Goal: Task Accomplishment & Management: Manage account settings

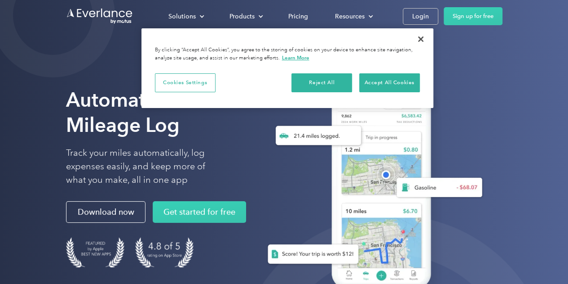
click at [419, 13] on div "Login" at bounding box center [421, 16] width 17 height 11
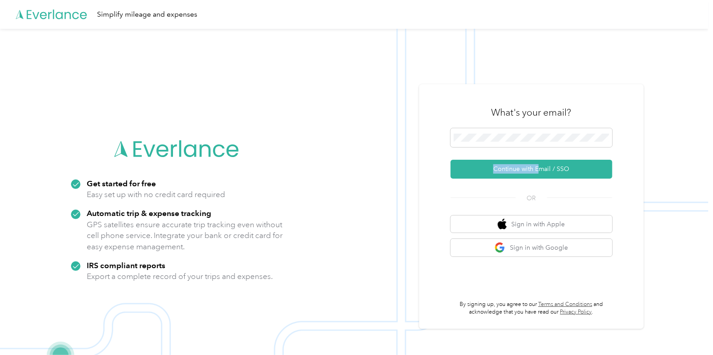
drag, startPoint x: 542, startPoint y: 157, endPoint x: 542, endPoint y: 169, distance: 11.3
click at [542, 169] on form "Continue with Email / SSO" at bounding box center [532, 153] width 162 height 50
click at [542, 169] on button "Continue with Email / SSO" at bounding box center [532, 169] width 162 height 19
click at [558, 169] on button "Continue with Email / SSO" at bounding box center [532, 169] width 162 height 19
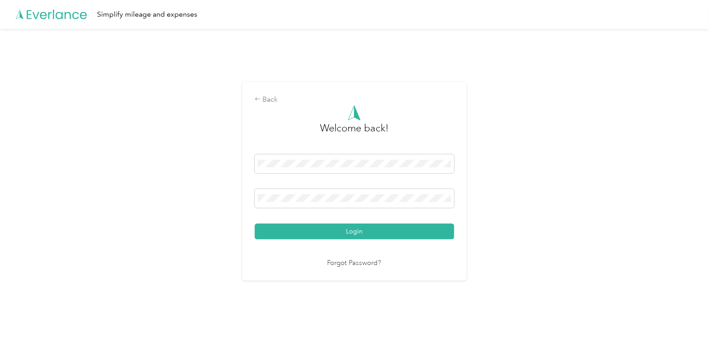
click at [387, 231] on button "Login" at bounding box center [355, 231] width 200 height 16
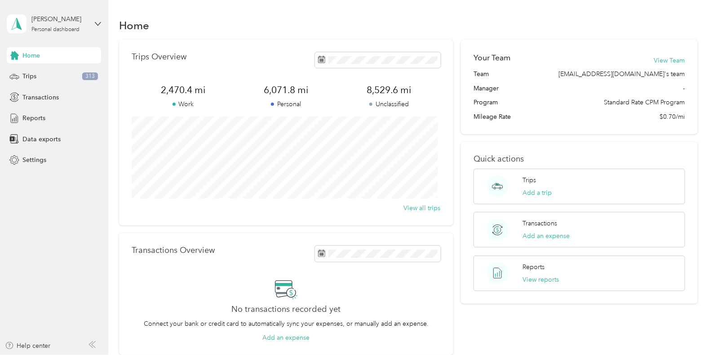
click at [32, 73] on span "Trips" at bounding box center [29, 75] width 14 height 9
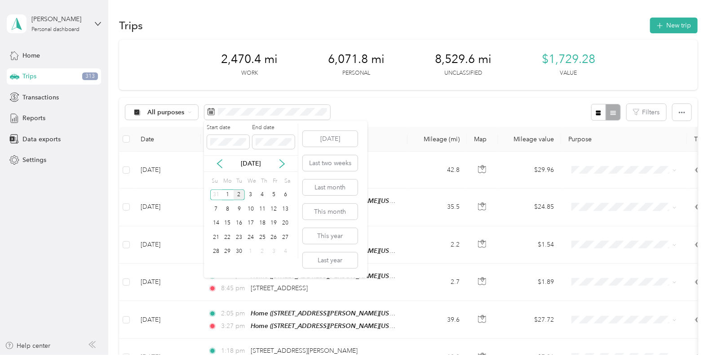
click at [217, 160] on icon at bounding box center [219, 163] width 9 height 9
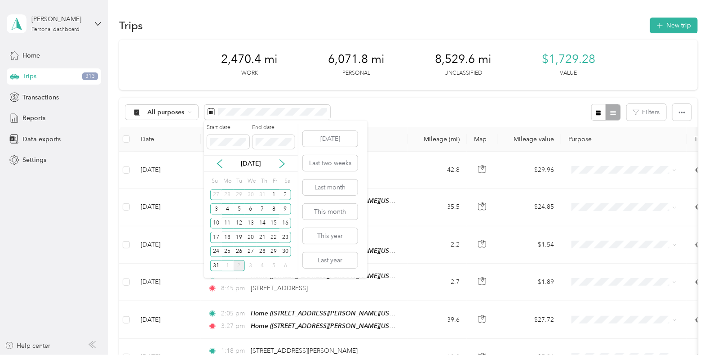
click at [217, 160] on icon at bounding box center [219, 163] width 9 height 9
click at [216, 197] on div "1" at bounding box center [216, 194] width 12 height 11
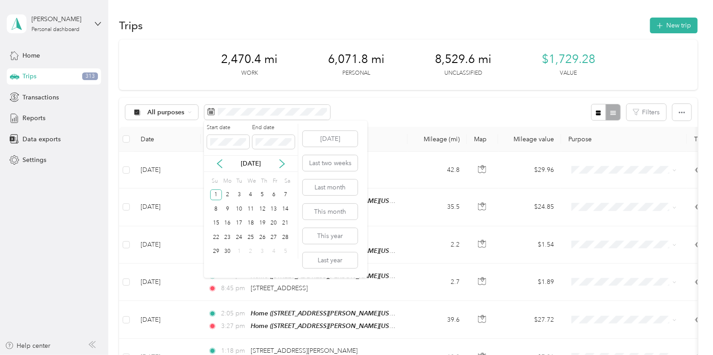
click at [286, 196] on div "7" at bounding box center [286, 194] width 12 height 11
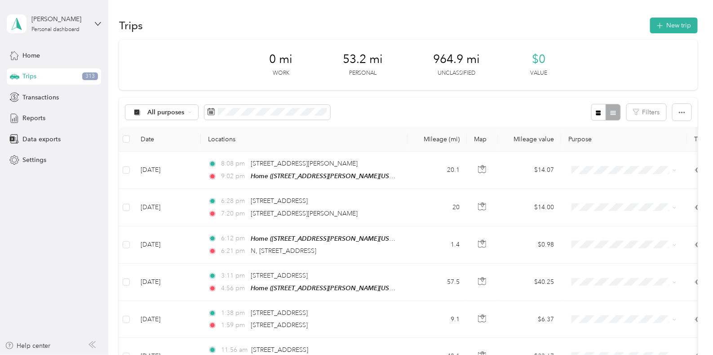
click at [666, 23] on button "New trip" at bounding box center [674, 26] width 48 height 16
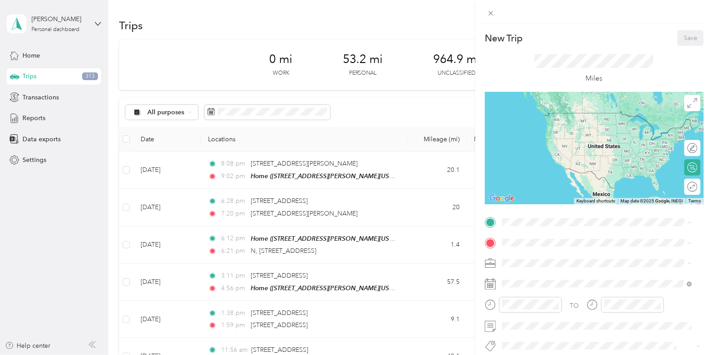
click at [537, 257] on strong "Home" at bounding box center [528, 257] width 18 height 8
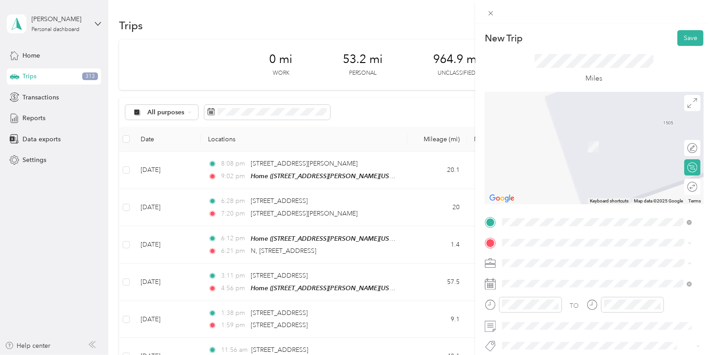
click at [574, 275] on span "[STREET_ADDRESS][PERSON_NAME][US_STATE]" at bounding box center [589, 270] width 140 height 8
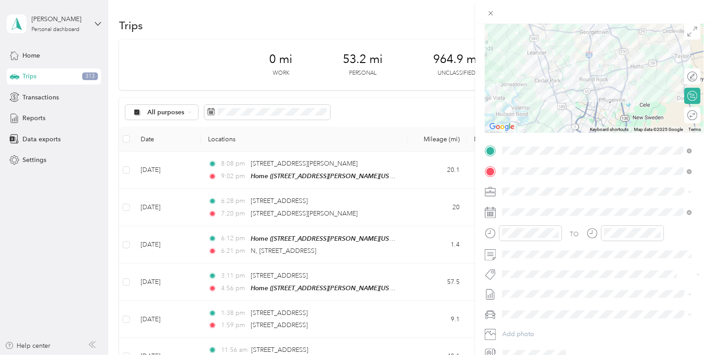
scroll to position [77, 0]
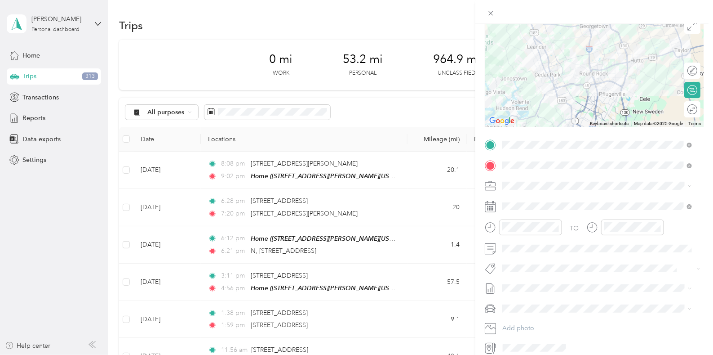
click at [530, 201] on span at bounding box center [601, 206] width 204 height 14
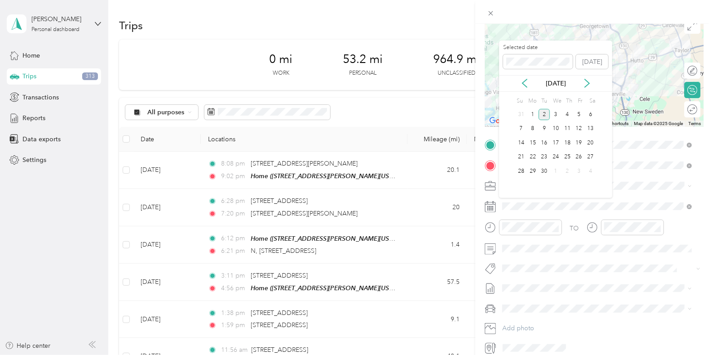
click at [521, 81] on icon at bounding box center [524, 83] width 9 height 9
click at [545, 115] on div "3" at bounding box center [545, 114] width 12 height 11
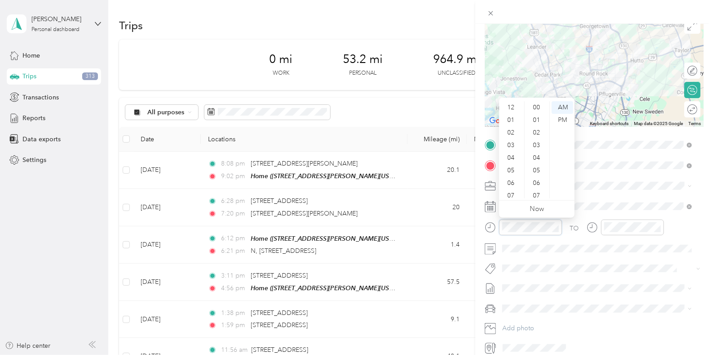
scroll to position [53, 0]
click at [509, 182] on div "10" at bounding box center [512, 179] width 22 height 13
click at [537, 183] on div "30" at bounding box center [538, 183] width 22 height 13
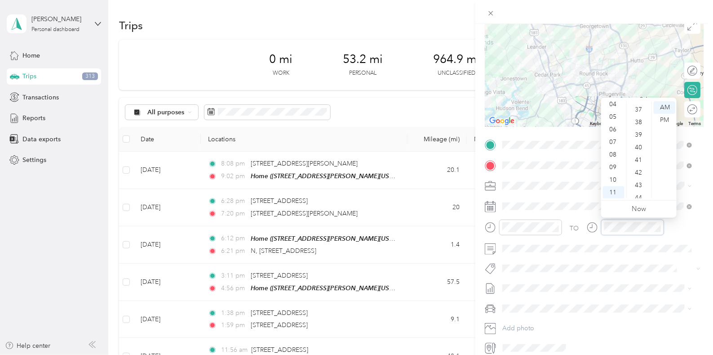
scroll to position [472, 0]
click at [638, 161] on div "42" at bounding box center [640, 164] width 22 height 13
click at [626, 252] on span at bounding box center [601, 248] width 204 height 14
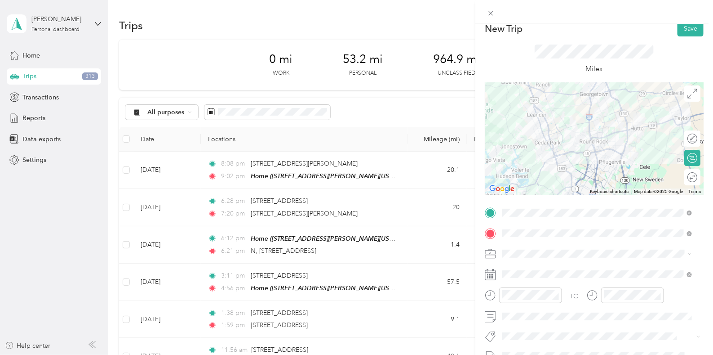
scroll to position [0, 0]
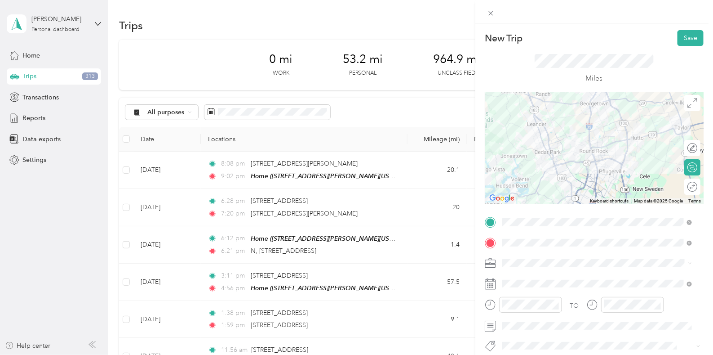
click at [684, 41] on button "Save" at bounding box center [691, 38] width 26 height 16
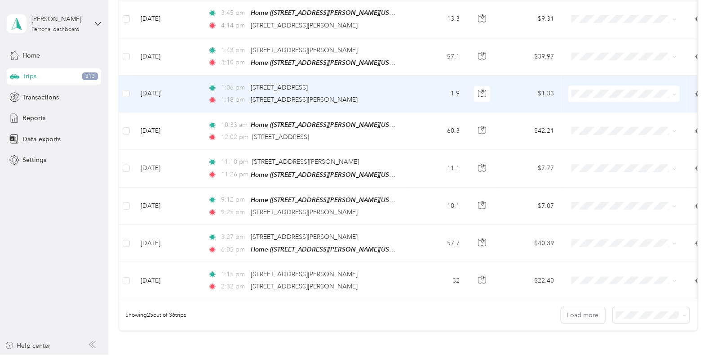
scroll to position [795, 0]
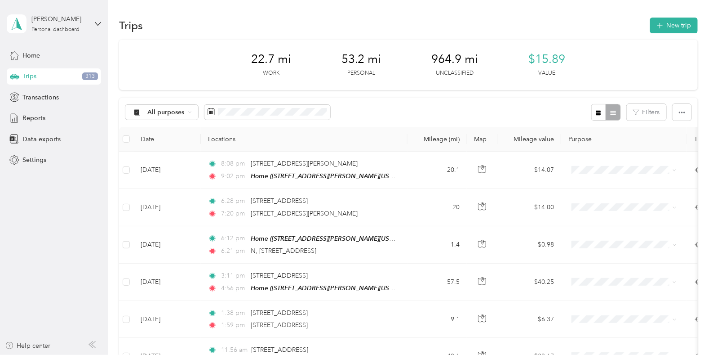
click at [679, 24] on button "New trip" at bounding box center [674, 26] width 48 height 16
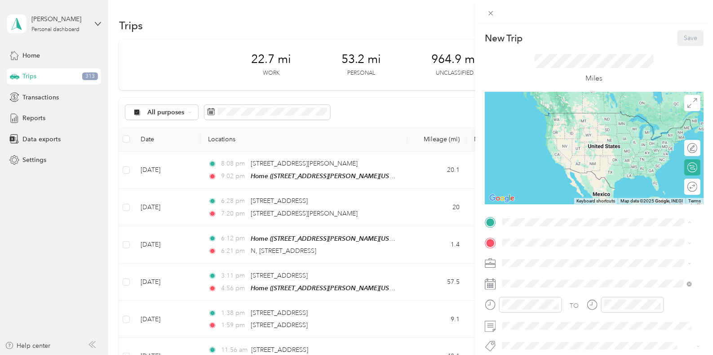
click at [533, 271] on li "Home [STREET_ADDRESS][PERSON_NAME][US_STATE]" at bounding box center [597, 263] width 196 height 28
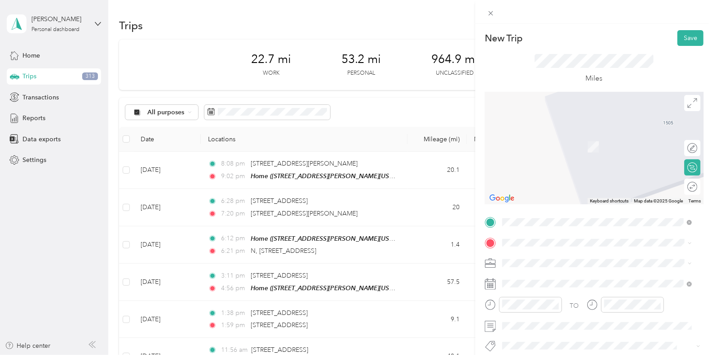
click at [572, 136] on span "[STREET_ADDRESS][PERSON_NAME][US_STATE]" at bounding box center [589, 132] width 140 height 8
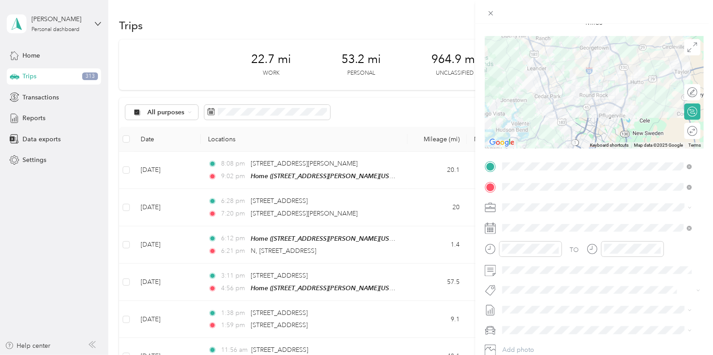
scroll to position [57, 0]
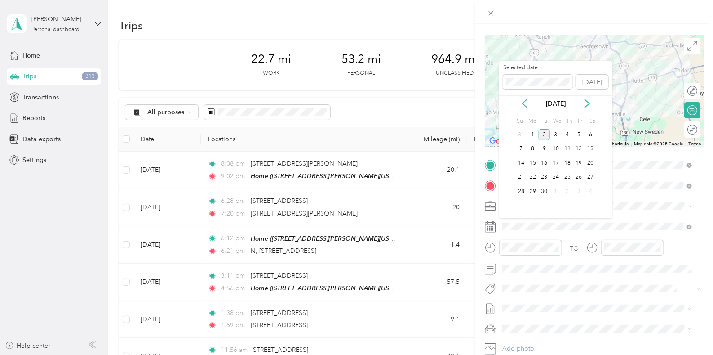
click at [521, 102] on icon at bounding box center [524, 103] width 9 height 9
click at [543, 132] on div "3" at bounding box center [545, 134] width 12 height 11
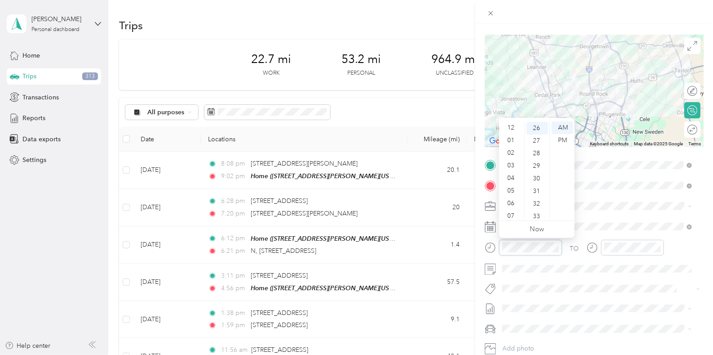
scroll to position [53, 0]
click at [511, 195] on div "10" at bounding box center [512, 200] width 22 height 13
click at [534, 175] on div "30" at bounding box center [538, 178] width 22 height 13
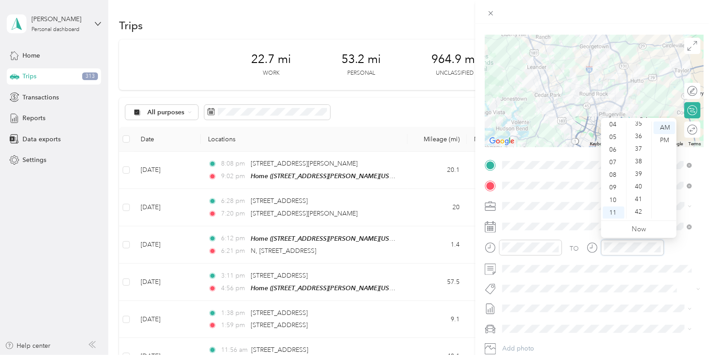
scroll to position [474, 0]
click at [641, 181] on div "42" at bounding box center [640, 182] width 22 height 13
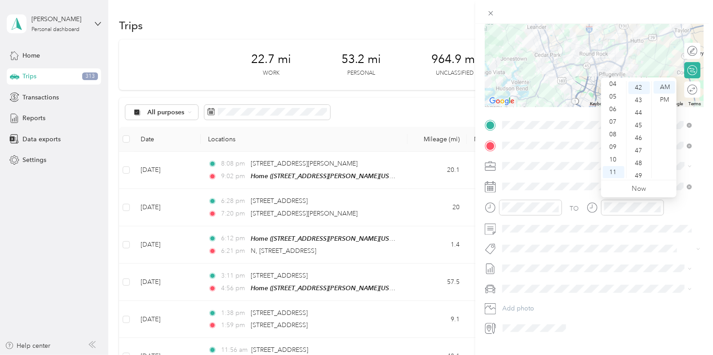
scroll to position [98, 0]
click at [595, 354] on div "New Trip Save This trip cannot be edited because it is either under review, app…" at bounding box center [354, 355] width 709 height 0
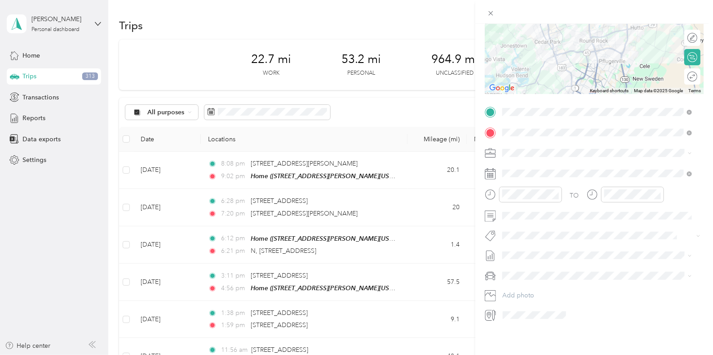
scroll to position [0, 0]
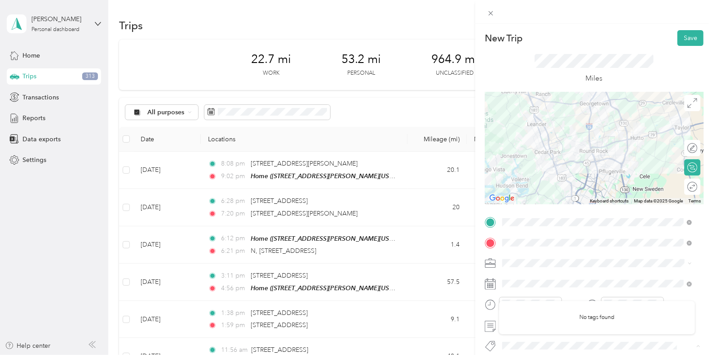
click at [684, 40] on button "Save" at bounding box center [691, 38] width 26 height 16
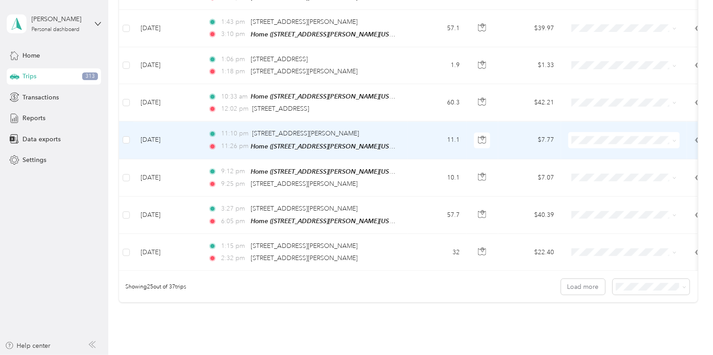
scroll to position [813, 0]
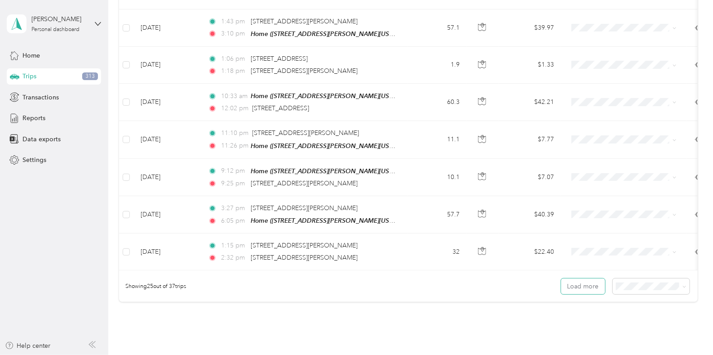
click at [582, 280] on button "Load more" at bounding box center [583, 286] width 44 height 16
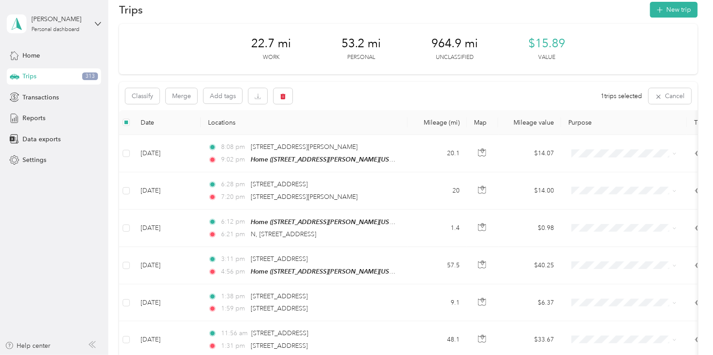
scroll to position [0, 0]
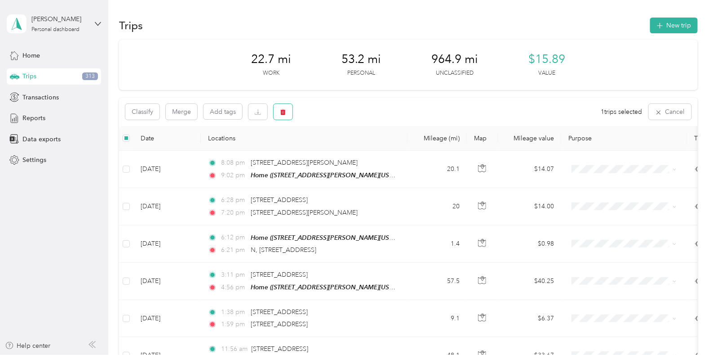
click at [281, 111] on icon "button" at bounding box center [282, 112] width 5 height 6
click at [344, 149] on button "Yes" at bounding box center [350, 149] width 18 height 14
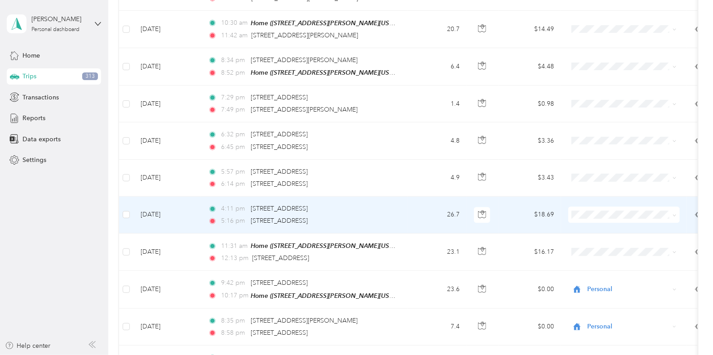
scroll to position [1110, 0]
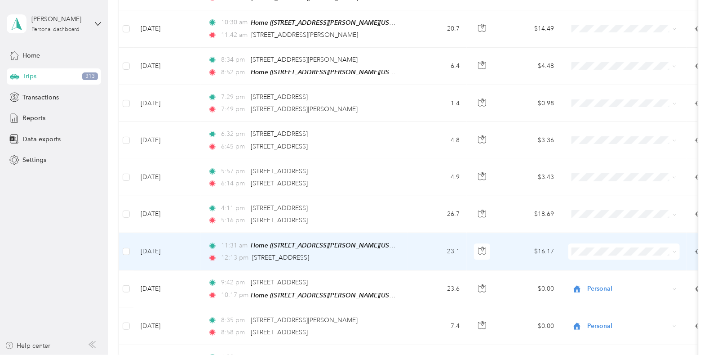
click at [677, 243] on span at bounding box center [623, 251] width 111 height 16
click at [624, 253] on span "Enphase Energy" at bounding box center [632, 252] width 83 height 9
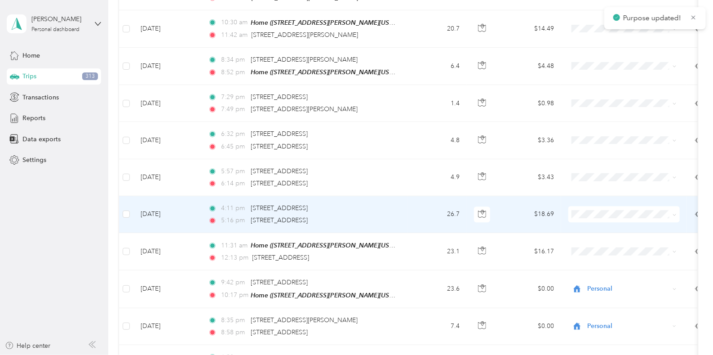
click at [617, 218] on span "Enphase Energy" at bounding box center [632, 218] width 83 height 9
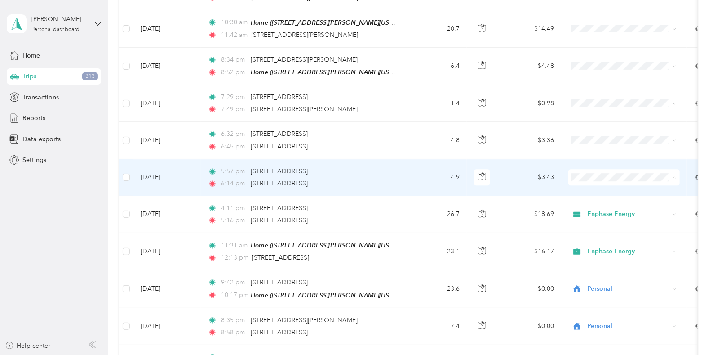
click at [599, 181] on span "Enphase Energy" at bounding box center [632, 181] width 83 height 9
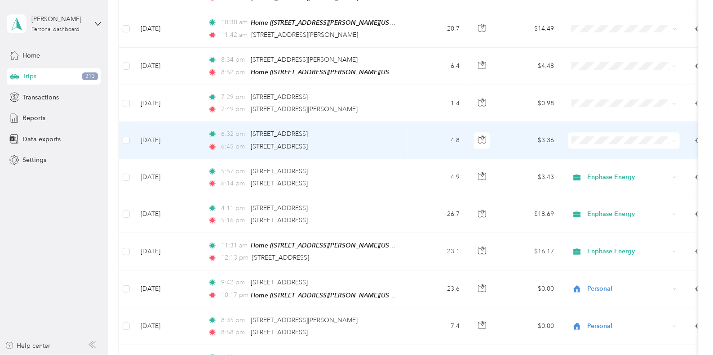
click at [605, 145] on span "Enphase Energy" at bounding box center [632, 144] width 83 height 9
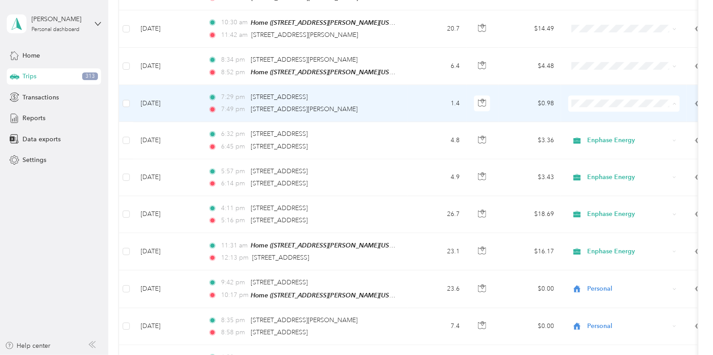
click at [604, 124] on span "Personal" at bounding box center [632, 123] width 83 height 9
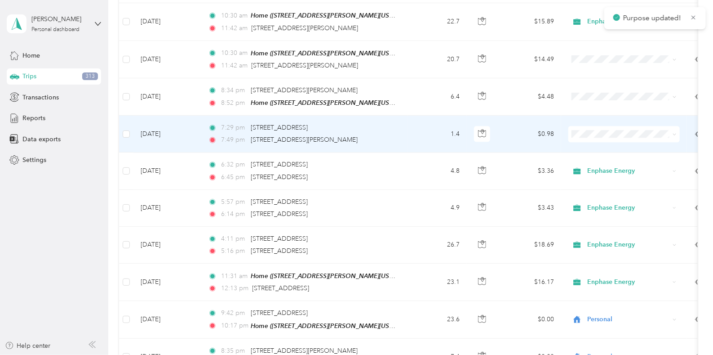
scroll to position [1079, 0]
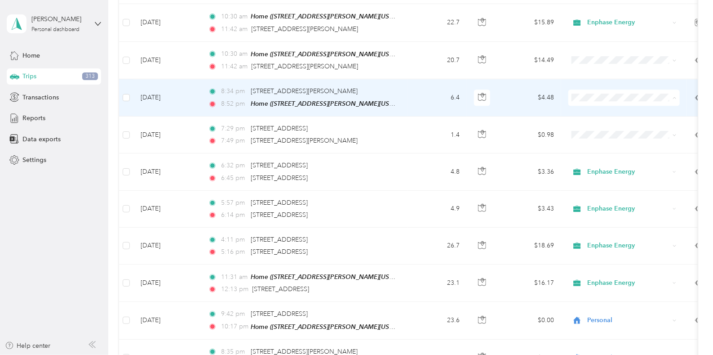
click at [600, 119] on span "Personal" at bounding box center [632, 118] width 83 height 9
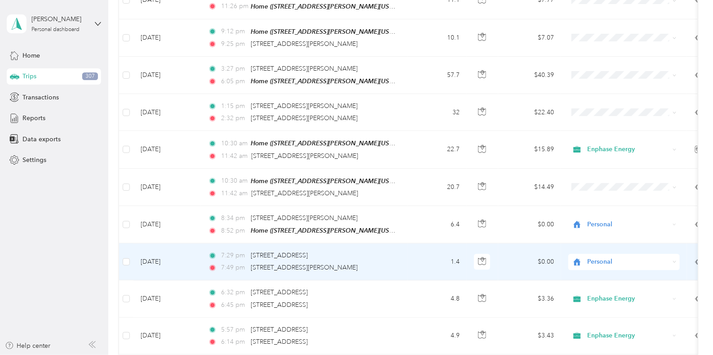
scroll to position [935, 0]
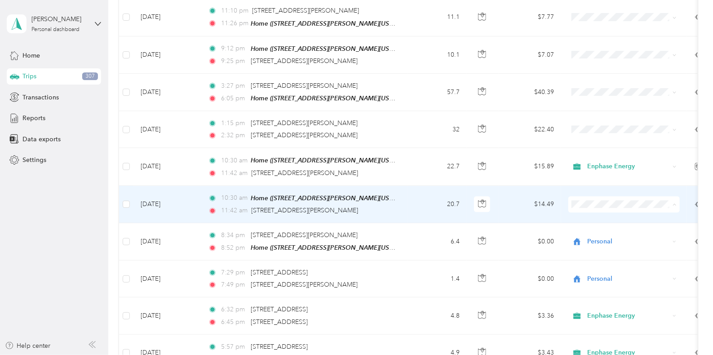
click at [610, 209] on span "Enphase Energy" at bounding box center [632, 208] width 83 height 9
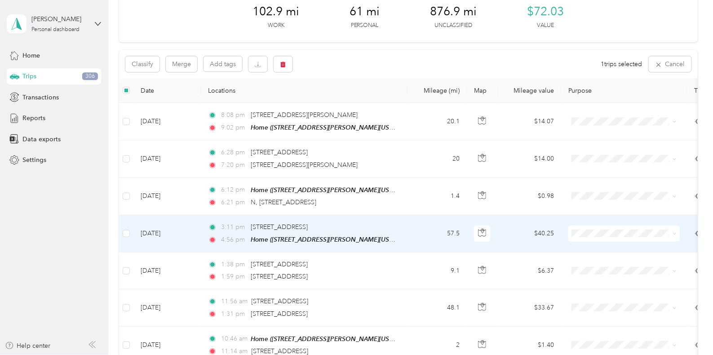
scroll to position [0, 0]
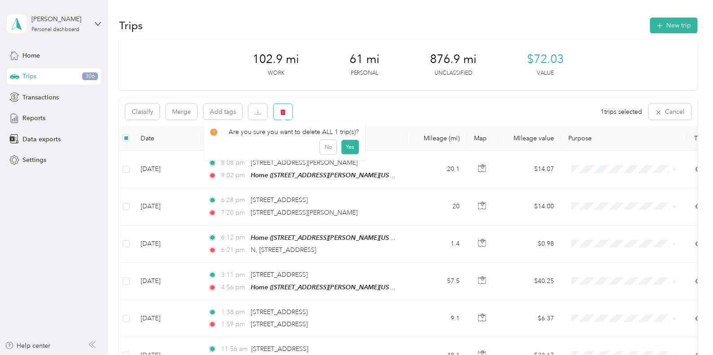
click at [281, 113] on icon "button" at bounding box center [282, 112] width 5 height 6
click at [345, 146] on button "Yes" at bounding box center [350, 149] width 18 height 14
click at [146, 113] on button "Classify" at bounding box center [142, 112] width 34 height 16
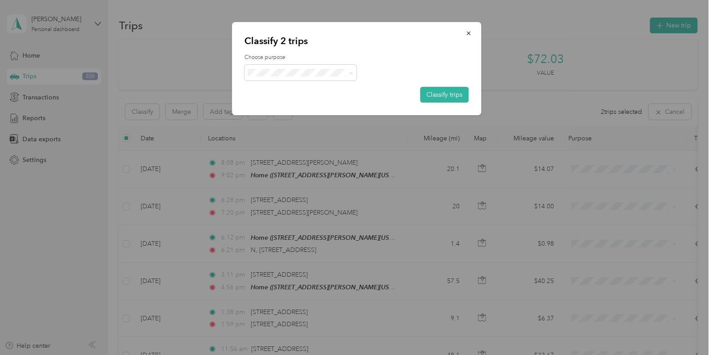
click at [298, 85] on span "Enphase Energy" at bounding box center [309, 88] width 84 height 9
click at [447, 96] on button "Classify trips" at bounding box center [444, 95] width 49 height 16
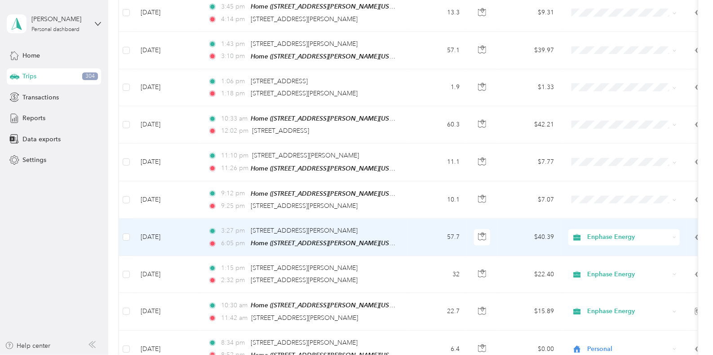
scroll to position [792, 0]
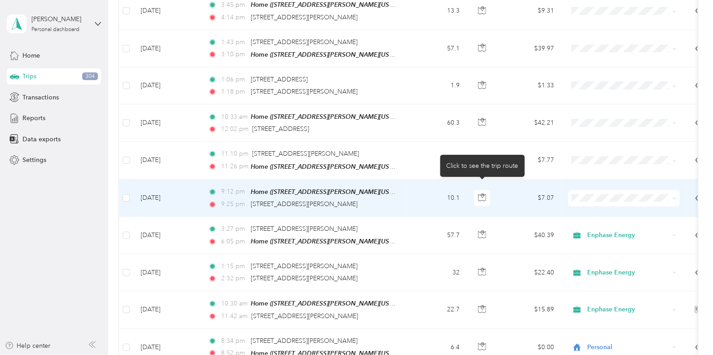
click at [483, 193] on icon "button" at bounding box center [482, 197] width 8 height 8
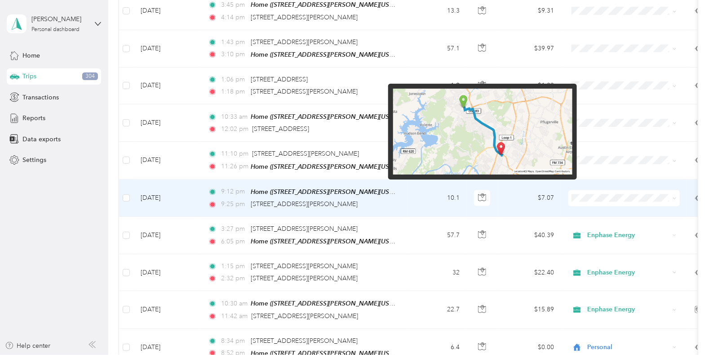
click at [516, 147] on img at bounding box center [482, 132] width 179 height 86
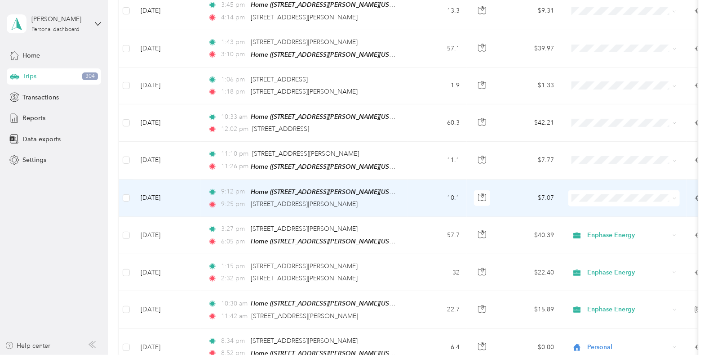
click at [517, 187] on td "$7.07" at bounding box center [529, 197] width 63 height 37
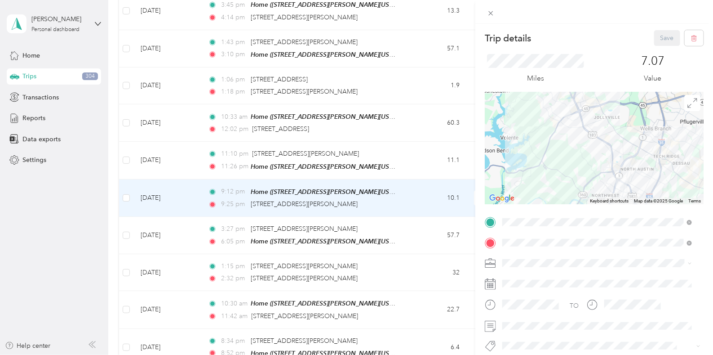
click at [620, 183] on img at bounding box center [621, 182] width 18 height 18
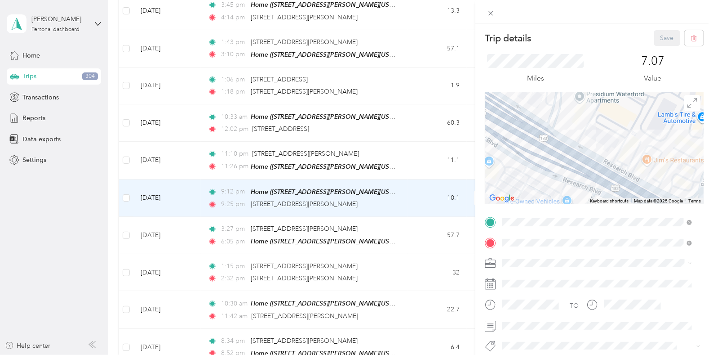
click at [408, 195] on div "Trip details Save This trip cannot be edited because it is either under review,…" at bounding box center [356, 177] width 713 height 355
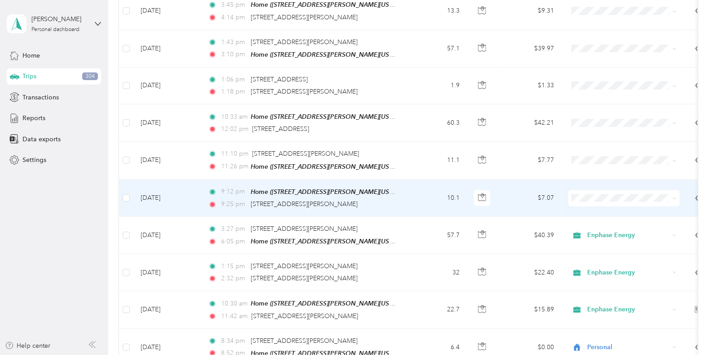
click at [602, 220] on span "Personal" at bounding box center [632, 216] width 83 height 9
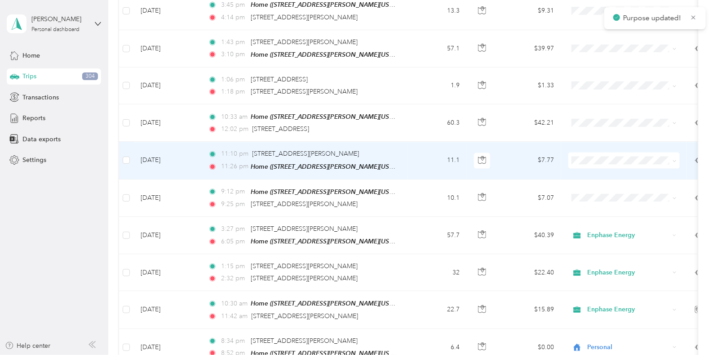
click at [609, 183] on span "Personal" at bounding box center [632, 183] width 83 height 9
click at [620, 152] on span at bounding box center [623, 160] width 111 height 16
click at [608, 179] on span "Personal" at bounding box center [632, 183] width 83 height 9
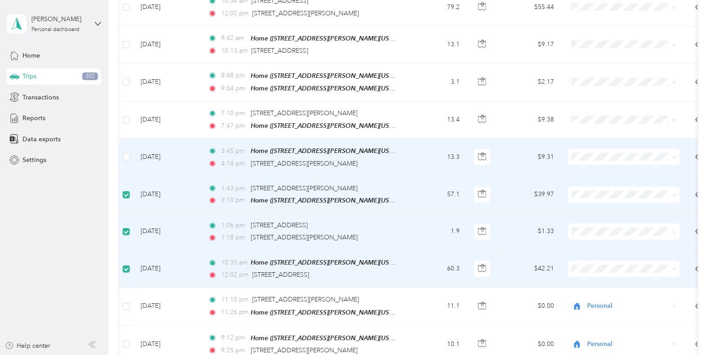
scroll to position [645, 0]
click at [518, 154] on td "$9.31" at bounding box center [529, 157] width 63 height 37
click at [502, 149] on td "$9.31" at bounding box center [529, 157] width 63 height 37
click at [485, 153] on icon "button" at bounding box center [482, 157] width 8 height 8
click at [508, 161] on td "$9.31" at bounding box center [529, 157] width 63 height 37
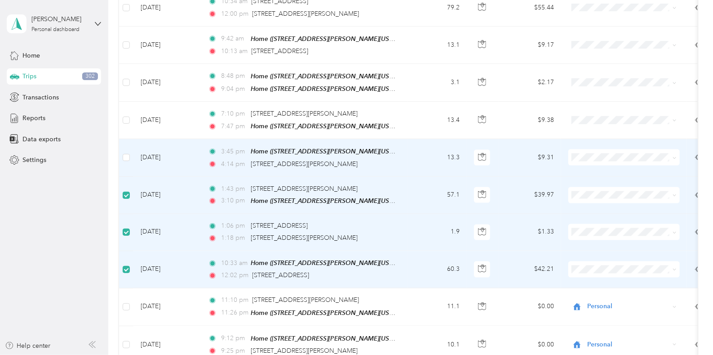
click at [512, 151] on td "$9.31" at bounding box center [529, 157] width 63 height 37
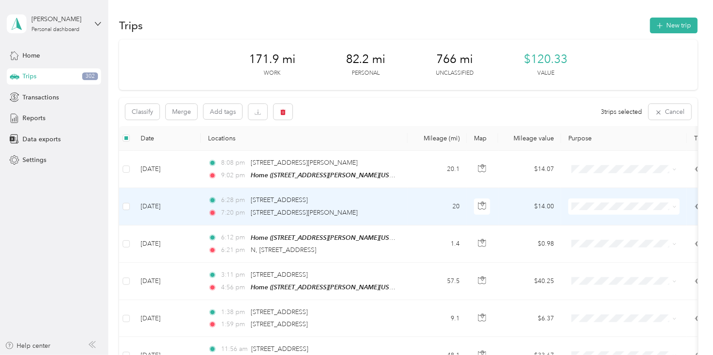
scroll to position [0, 0]
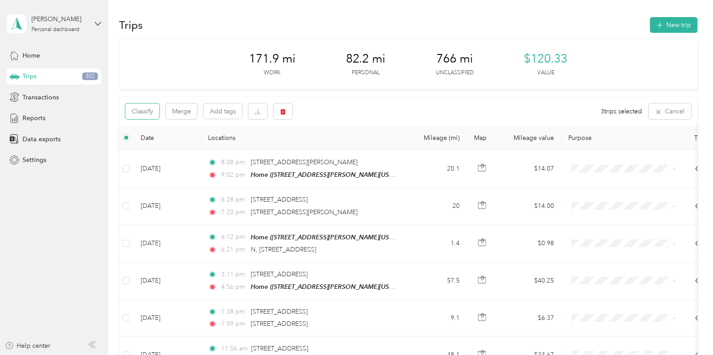
click at [153, 111] on button "Classify" at bounding box center [142, 111] width 34 height 16
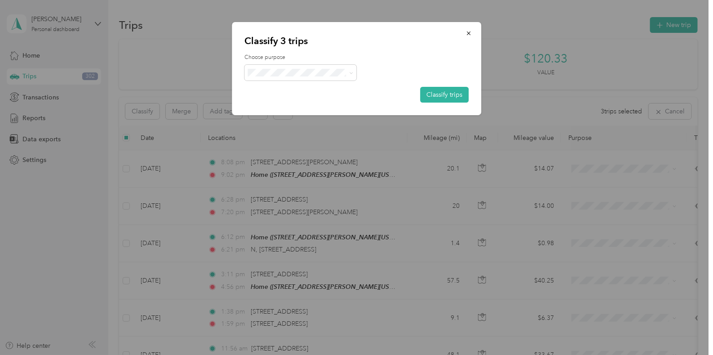
click at [450, 94] on button "Classify trips" at bounding box center [444, 95] width 49 height 16
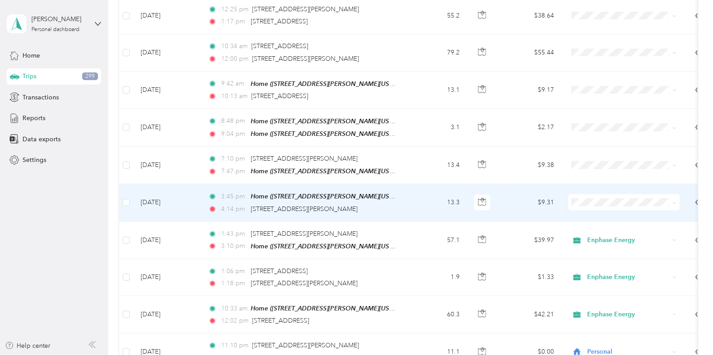
scroll to position [602, 0]
click at [429, 199] on td "13.3" at bounding box center [437, 200] width 59 height 37
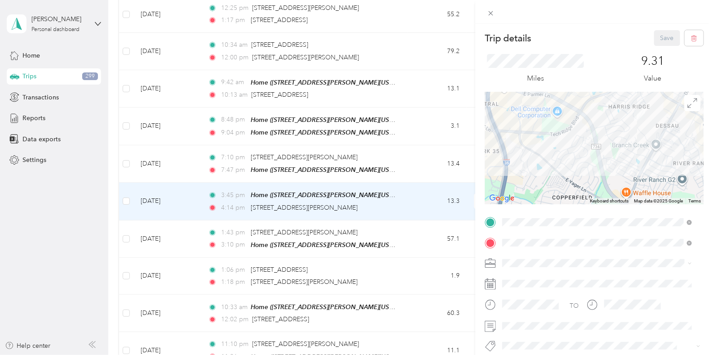
drag, startPoint x: 634, startPoint y: 150, endPoint x: 620, endPoint y: 186, distance: 38.0
click at [620, 186] on div at bounding box center [594, 148] width 219 height 112
click at [489, 13] on icon at bounding box center [491, 13] width 8 height 8
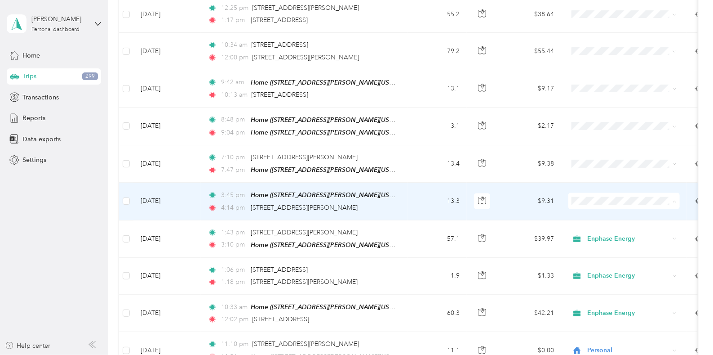
click at [603, 210] on span "Enphase Energy" at bounding box center [632, 210] width 83 height 9
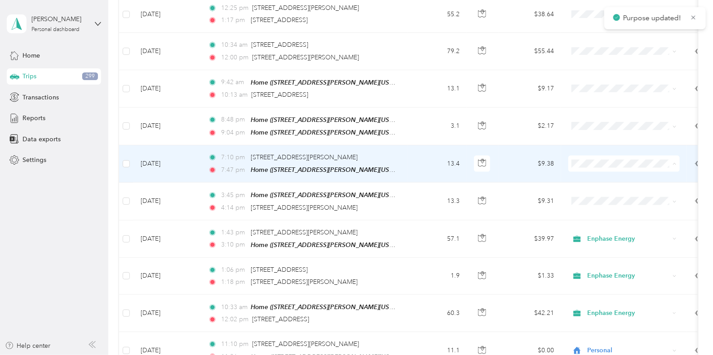
click at [598, 178] on ol "Enphase Energy Personal" at bounding box center [623, 181] width 111 height 31
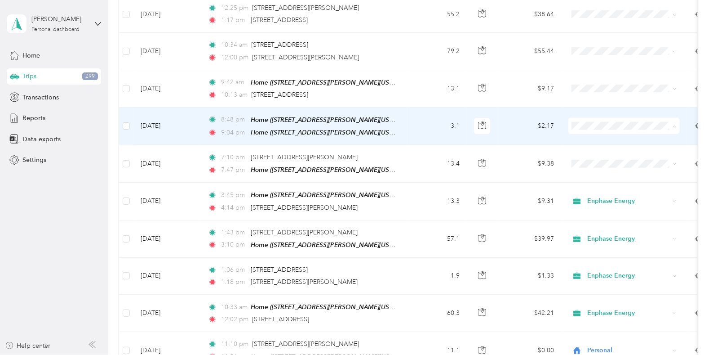
click at [599, 152] on span "Personal" at bounding box center [632, 152] width 83 height 9
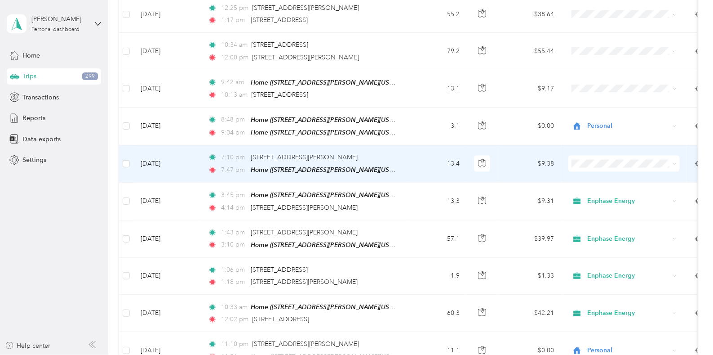
click at [601, 175] on span "Enphase Energy" at bounding box center [632, 172] width 83 height 9
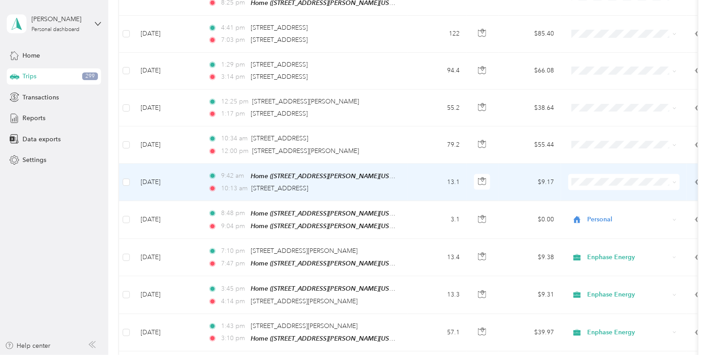
scroll to position [508, 0]
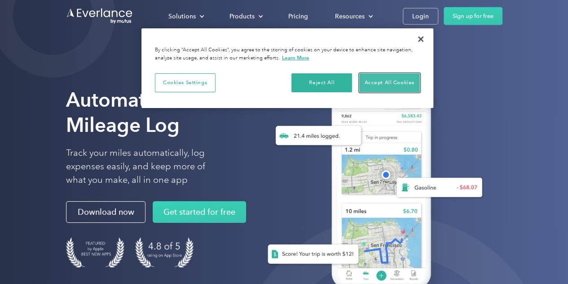
click at [387, 82] on button "Accept All Cookies" at bounding box center [390, 82] width 61 height 19
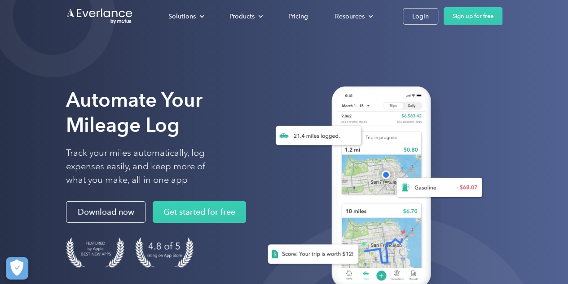
click at [421, 19] on div "Login" at bounding box center [421, 16] width 17 height 11
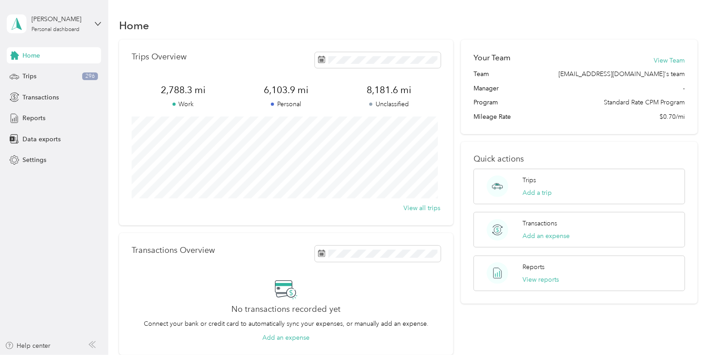
click at [32, 76] on span "Trips" at bounding box center [29, 75] width 14 height 9
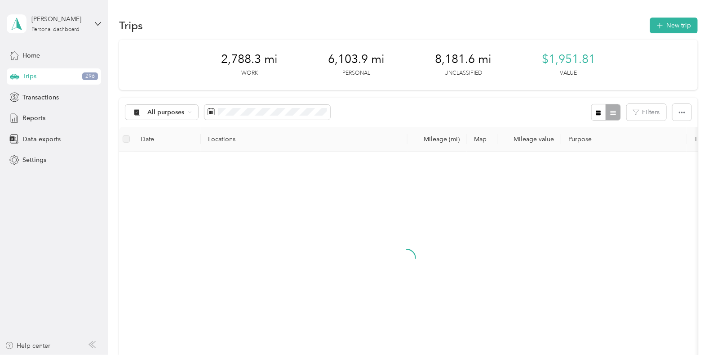
click at [369, 105] on div "All purposes Filters" at bounding box center [408, 112] width 579 height 29
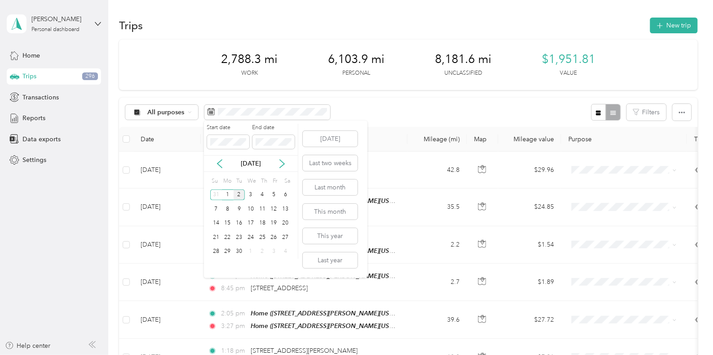
click at [218, 165] on icon at bounding box center [219, 163] width 9 height 9
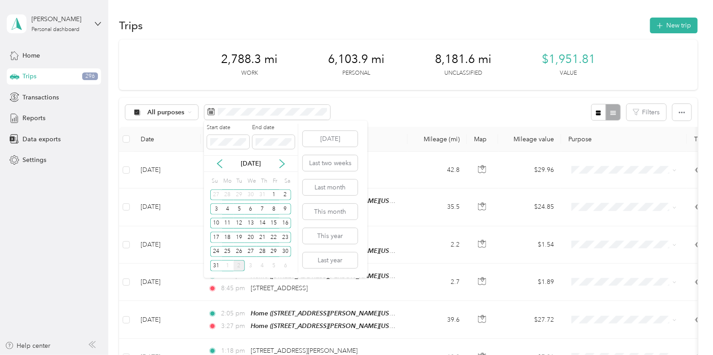
click at [218, 165] on icon at bounding box center [219, 163] width 9 height 9
click at [217, 194] on div "1" at bounding box center [216, 194] width 12 height 11
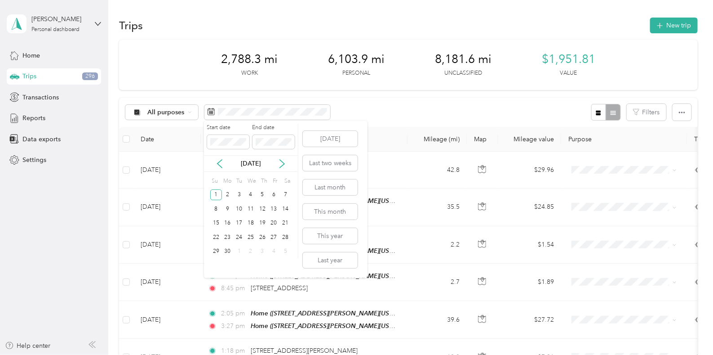
click at [283, 193] on div "7" at bounding box center [286, 194] width 12 height 11
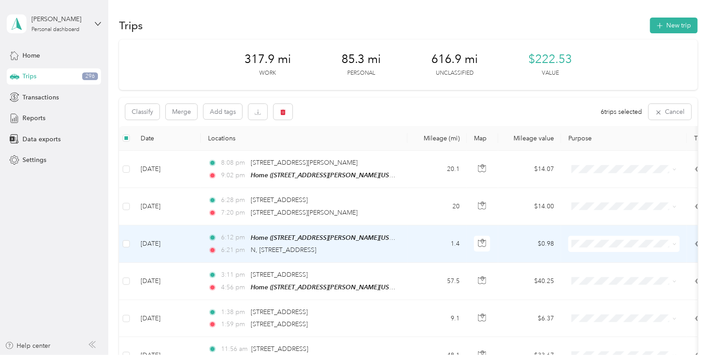
scroll to position [0, 0]
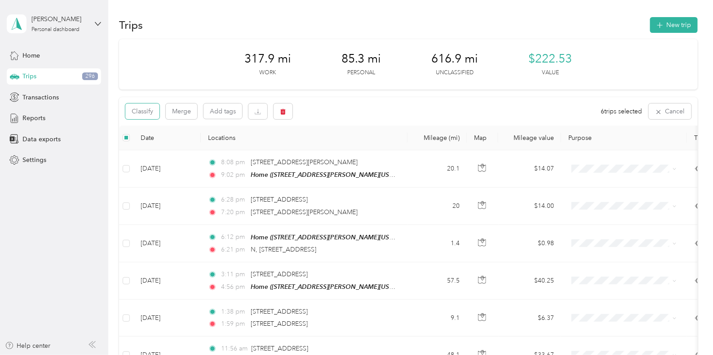
click at [151, 111] on button "Classify" at bounding box center [142, 111] width 34 height 16
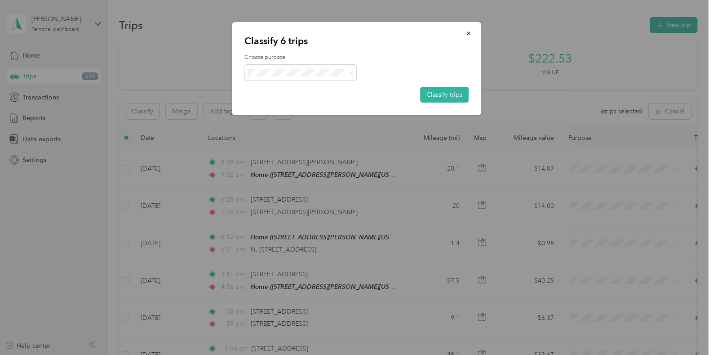
click at [288, 89] on span "Enphase Energy" at bounding box center [309, 88] width 84 height 9
click at [444, 95] on button "Classify trips" at bounding box center [444, 95] width 49 height 16
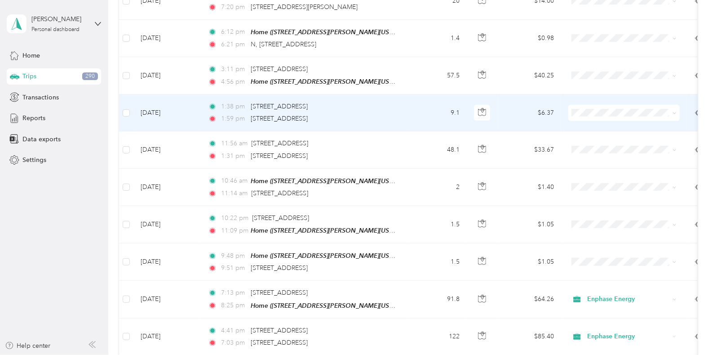
scroll to position [206, 0]
